Goal: Information Seeking & Learning: Learn about a topic

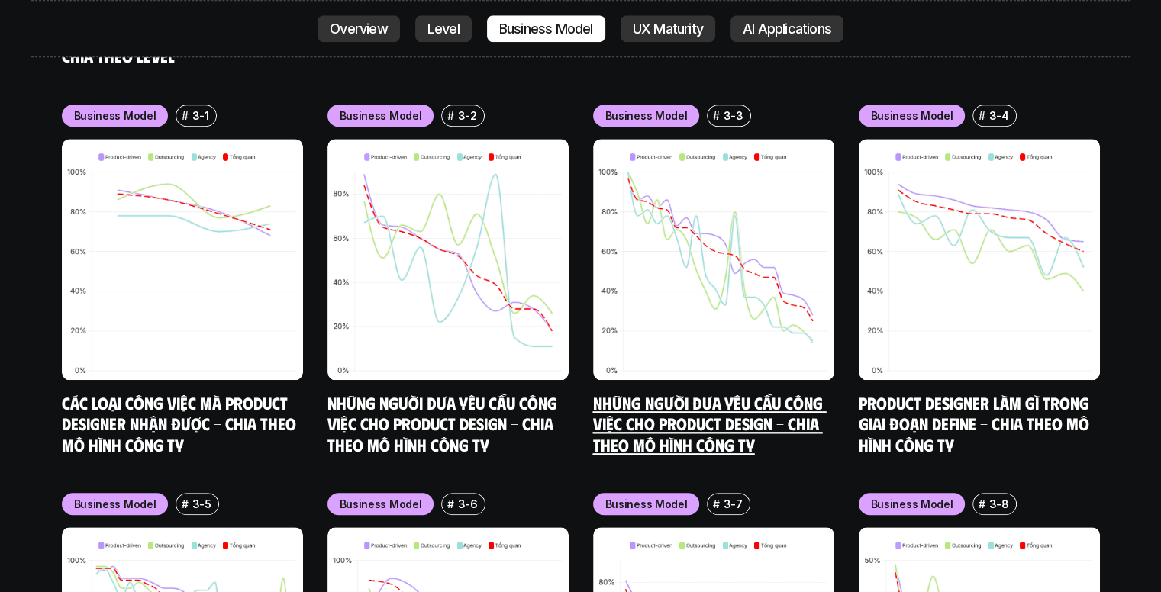
scroll to position [7311, 0]
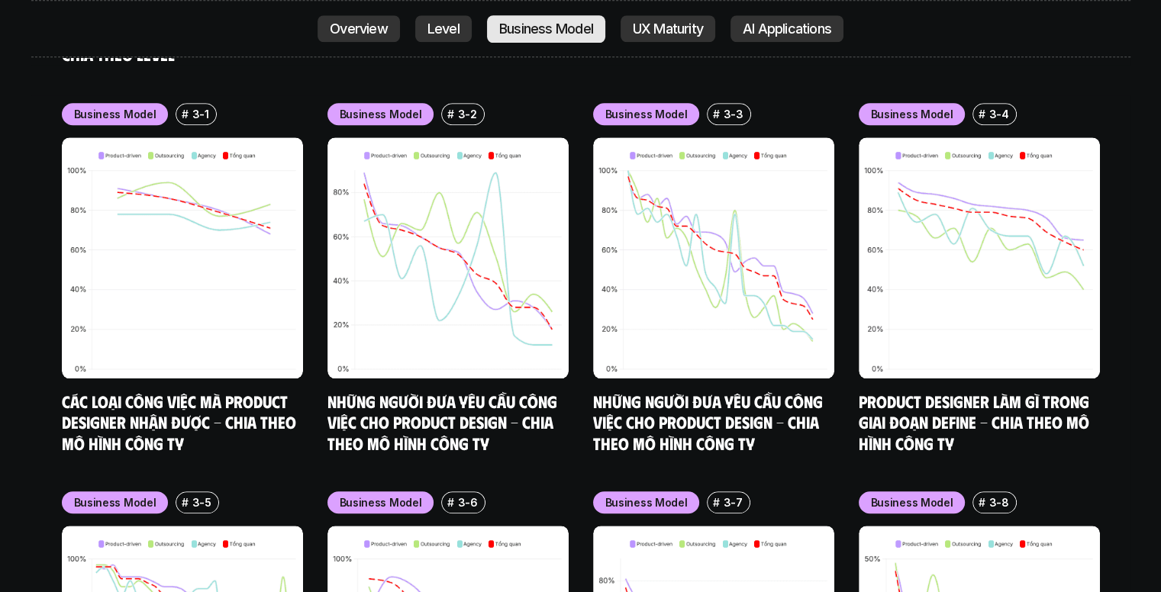
click at [561, 23] on p "Business Model" at bounding box center [546, 28] width 94 height 15
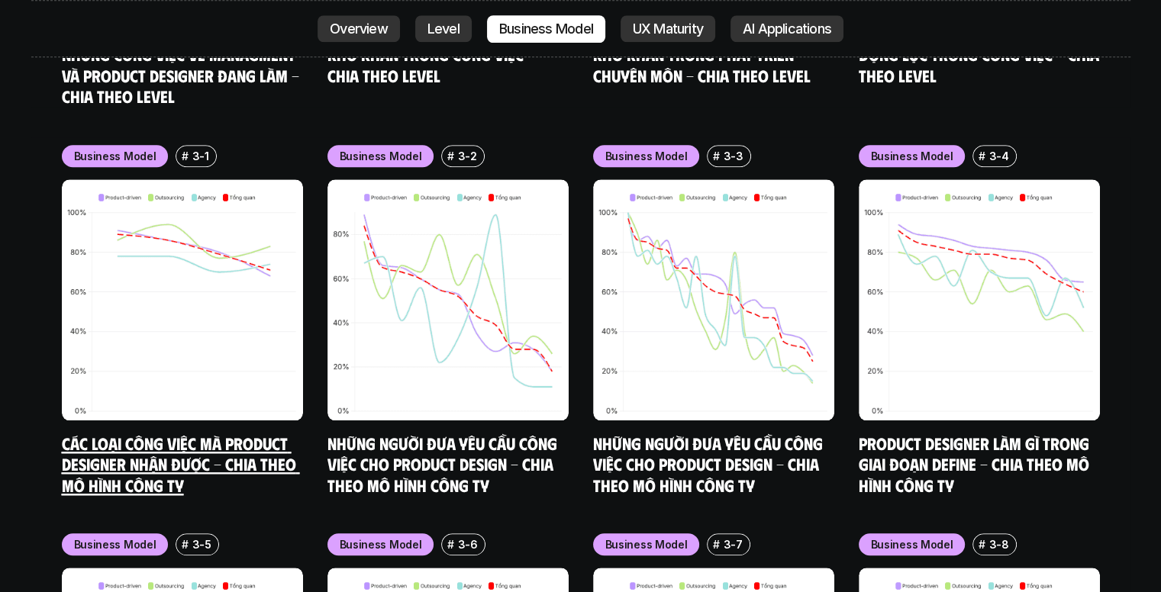
click at [205, 284] on img at bounding box center [182, 299] width 241 height 241
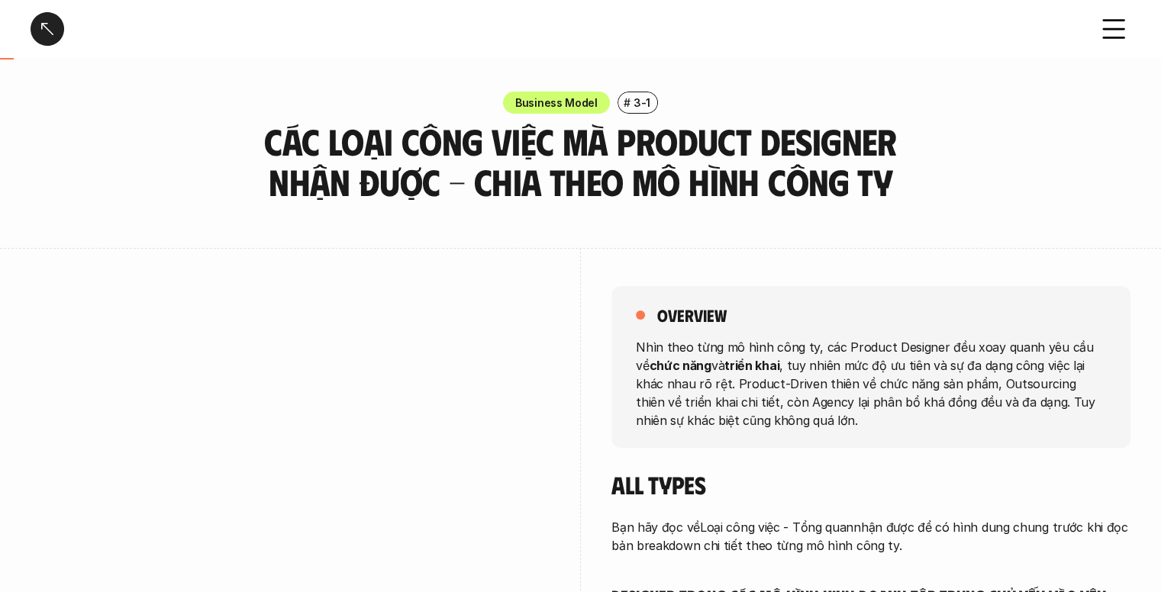
click at [64, 40] on div "Các loại công việc mà Product Designer nhận được - Chia theo mô hình công ty" at bounding box center [555, 29] width 1048 height 34
click at [56, 34] on div at bounding box center [48, 29] width 34 height 34
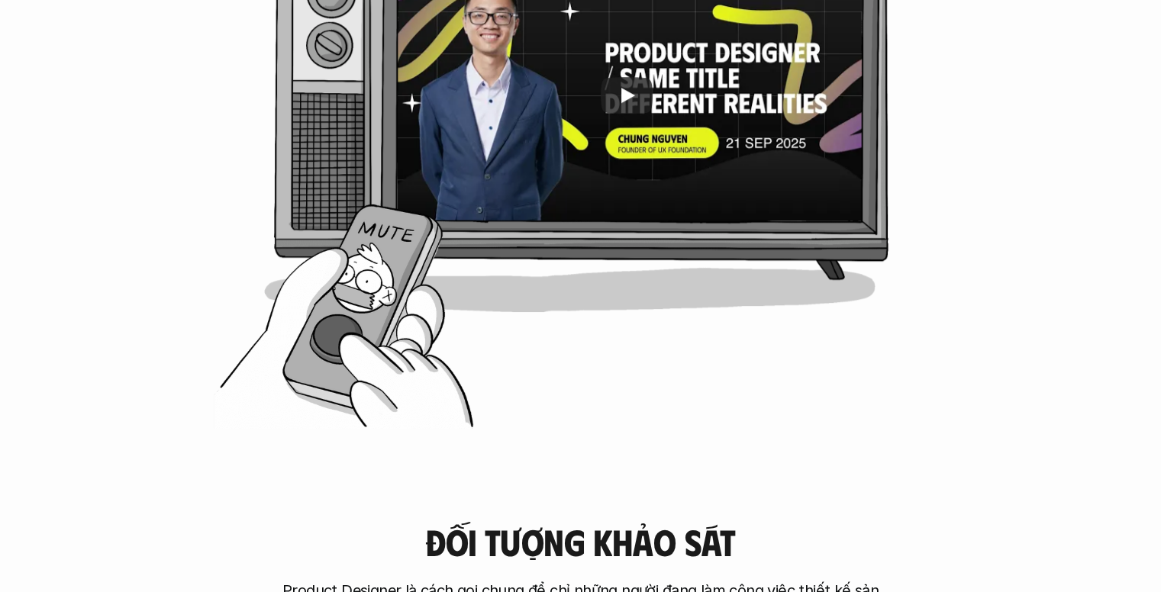
scroll to position [939, 0]
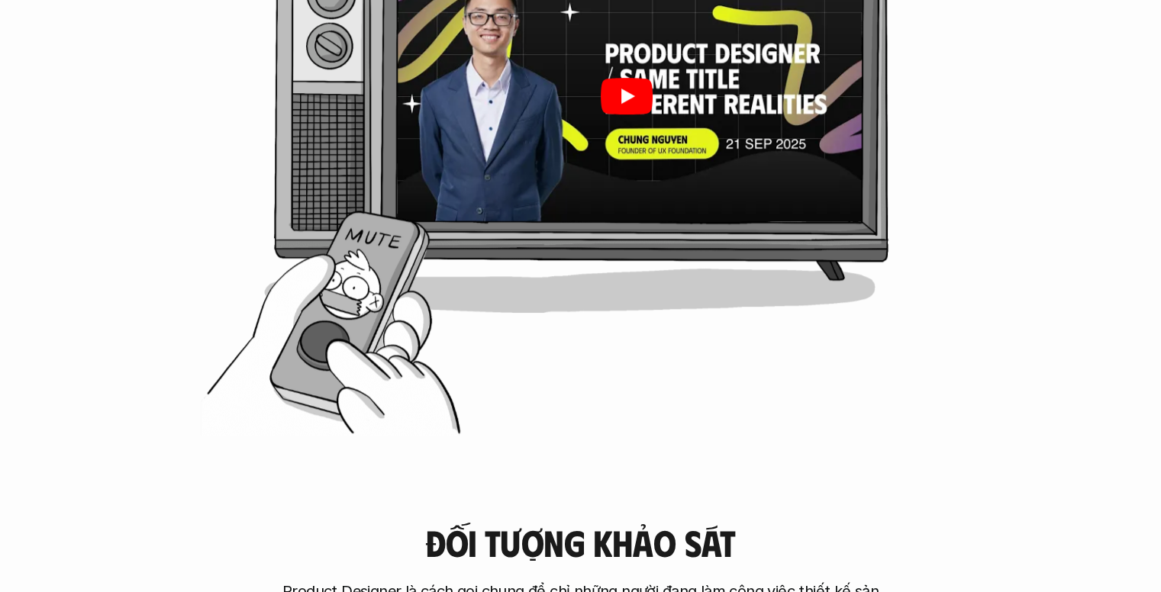
click at [591, 115] on div at bounding box center [626, 96] width 472 height 266
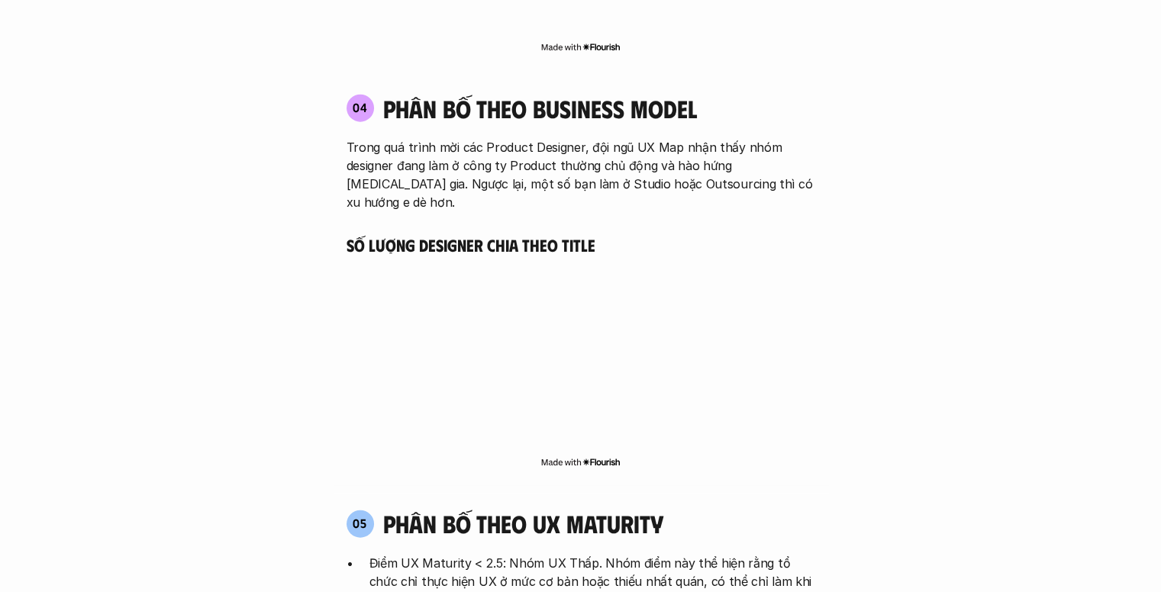
scroll to position [3544, 0]
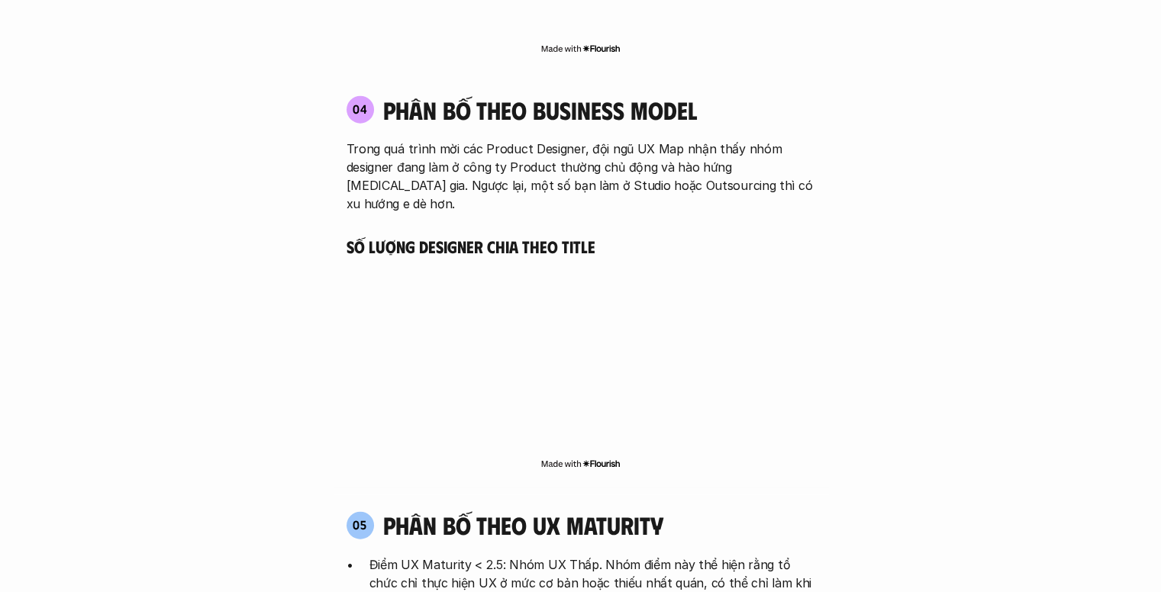
click at [588, 458] on img at bounding box center [580, 464] width 80 height 12
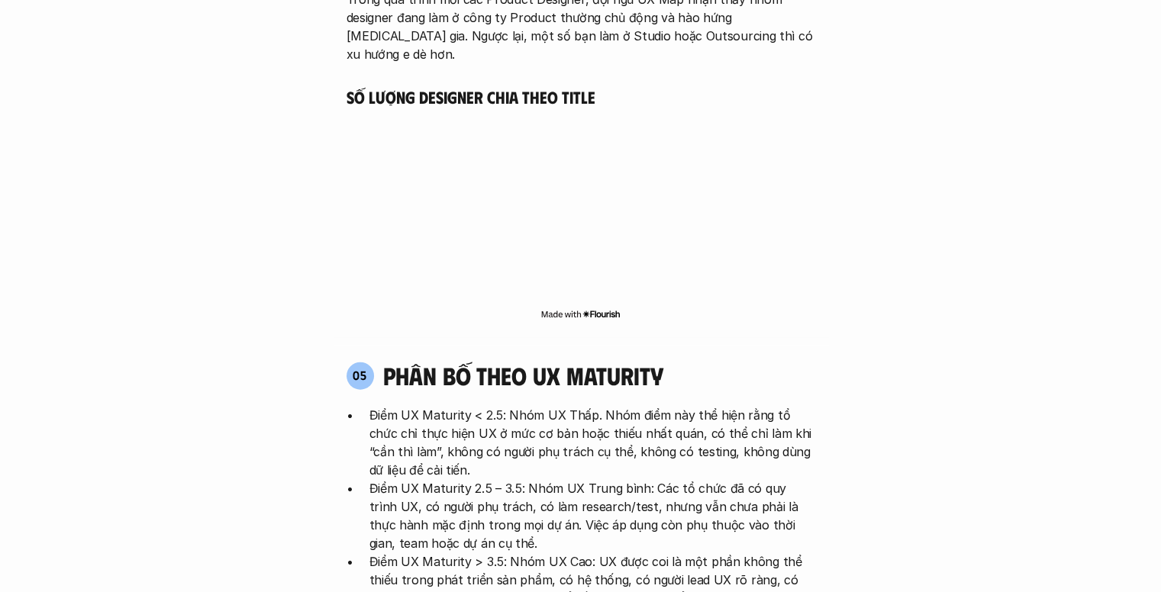
scroll to position [3697, 0]
